Goal: Find specific page/section: Find specific page/section

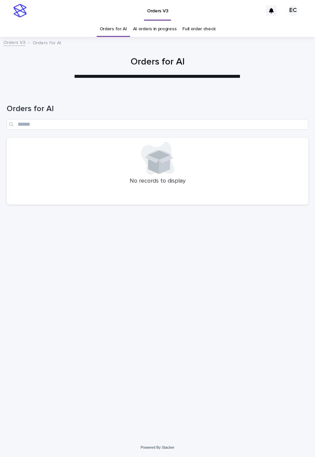
click at [198, 286] on div "Loading... Saving… Loading... Saving… Orders for AI No records to display" at bounding box center [157, 256] width 308 height 331
